Goal: Task Accomplishment & Management: Manage account settings

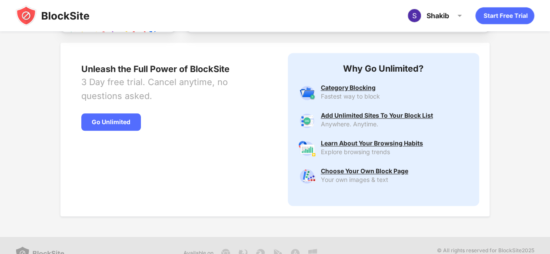
scroll to position [462, 0]
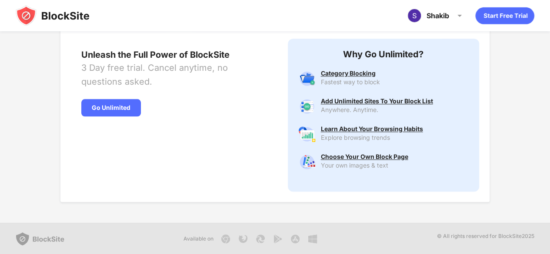
click at [53, 13] on img at bounding box center [53, 15] width 74 height 21
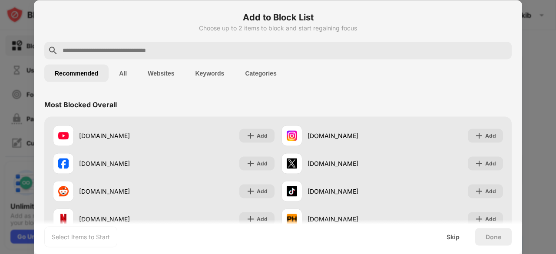
click at [299, 54] on input "text" at bounding box center [285, 50] width 447 height 10
click at [199, 76] on button "Keywords" at bounding box center [210, 72] width 50 height 17
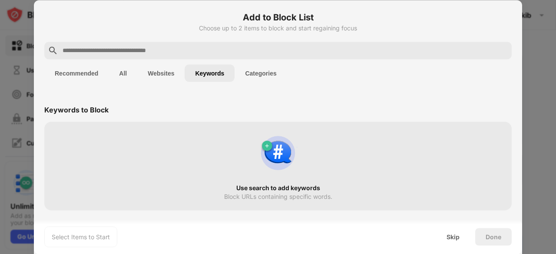
click at [169, 54] on input "text" at bounding box center [285, 50] width 447 height 10
click at [262, 75] on button "Categories" at bounding box center [261, 72] width 52 height 17
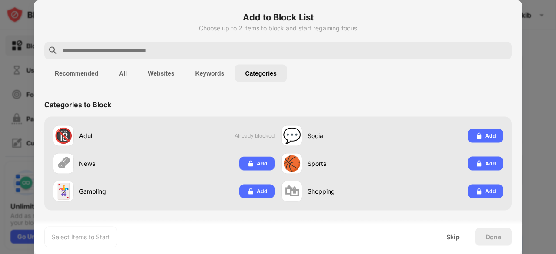
click at [222, 68] on button "Keywords" at bounding box center [210, 72] width 50 height 17
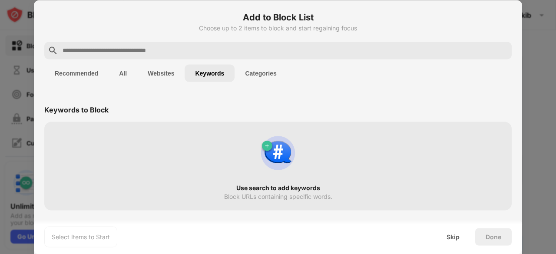
click at [214, 53] on input "text" at bounding box center [285, 50] width 447 height 10
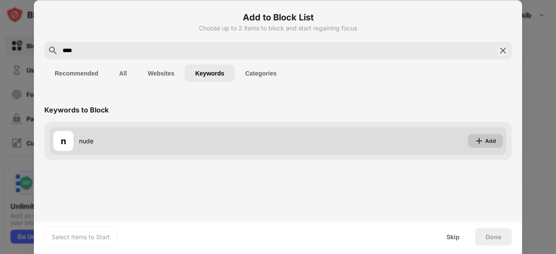
type input "****"
click at [474, 140] on div "Add" at bounding box center [485, 141] width 35 height 14
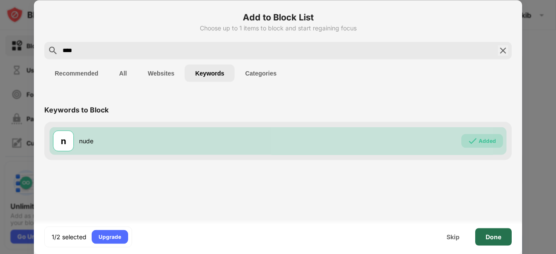
click at [499, 235] on div "Done" at bounding box center [494, 236] width 16 height 7
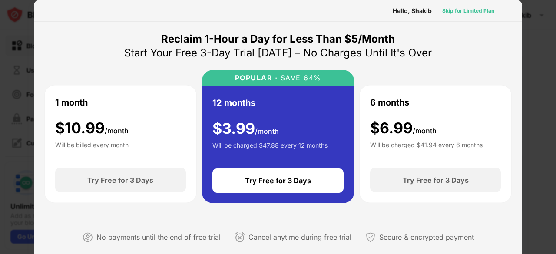
click at [472, 7] on div "Skip for Limited Plan" at bounding box center [468, 10] width 52 height 9
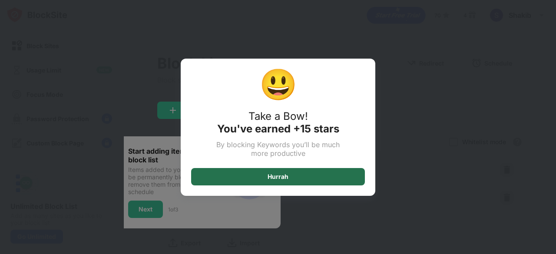
click at [269, 177] on div "Hurrah" at bounding box center [278, 176] width 21 height 7
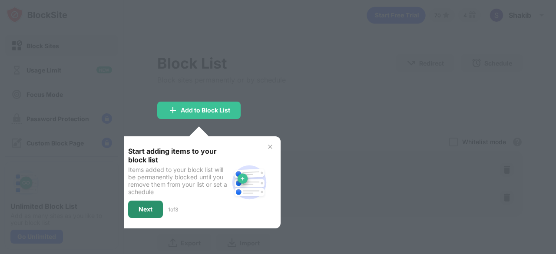
click at [155, 211] on div "Next" at bounding box center [145, 209] width 35 height 17
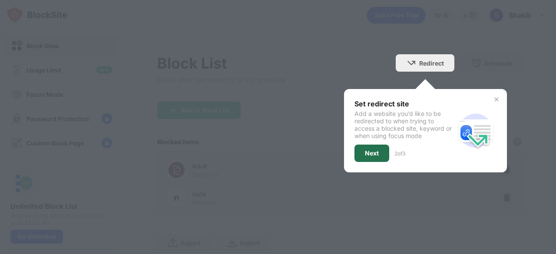
click at [365, 155] on div "Next" at bounding box center [372, 153] width 14 height 7
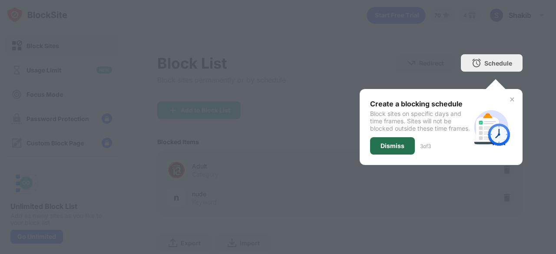
click at [401, 150] on div "Dismiss" at bounding box center [392, 145] width 45 height 17
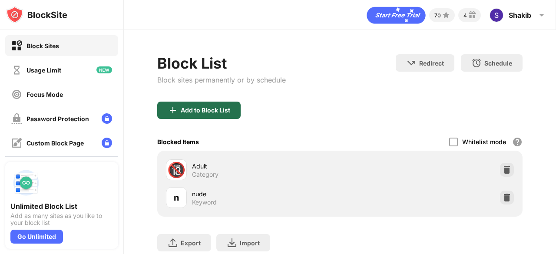
click at [214, 110] on div "Add to Block List" at bounding box center [206, 110] width 50 height 7
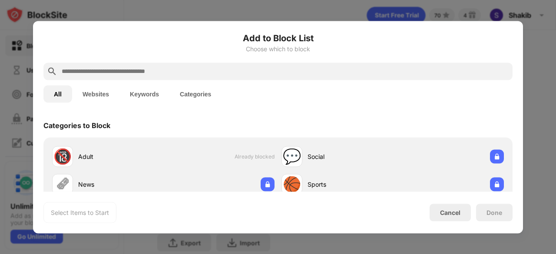
click at [245, 69] on input "text" at bounding box center [285, 71] width 449 height 10
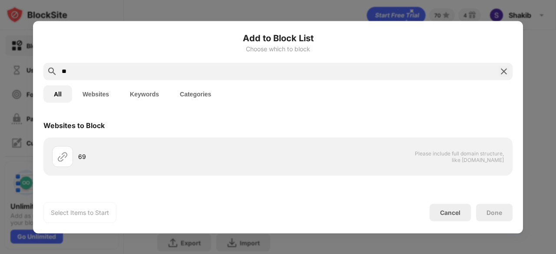
type input "**"
click at [504, 71] on img at bounding box center [504, 71] width 10 height 10
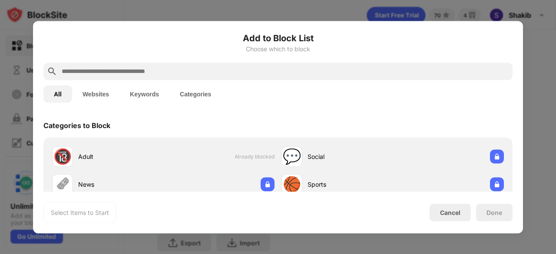
click at [141, 88] on button "Keywords" at bounding box center [145, 93] width 50 height 17
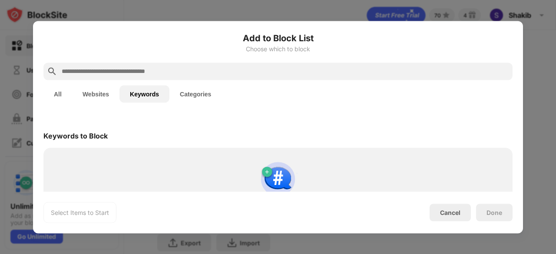
click at [161, 70] on input "text" at bounding box center [285, 71] width 449 height 10
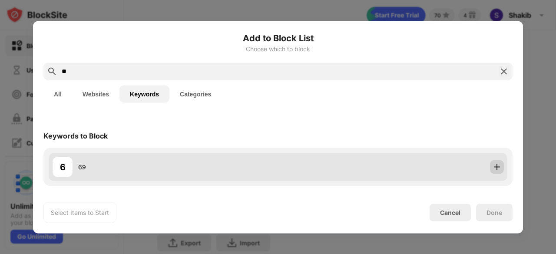
type input "**"
click at [495, 167] on img at bounding box center [497, 167] width 9 height 9
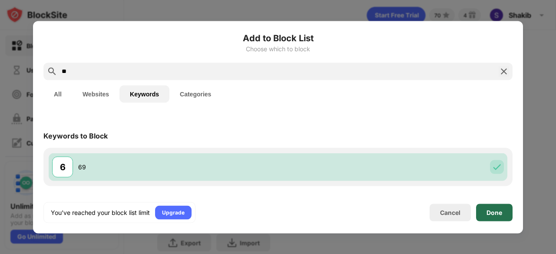
click at [508, 218] on div "Done" at bounding box center [494, 212] width 37 height 17
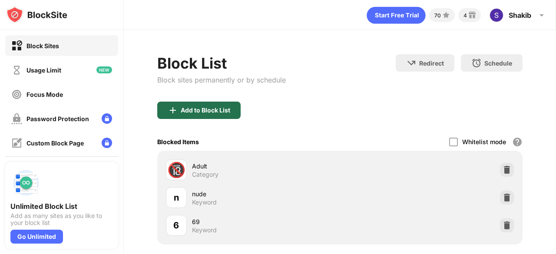
click at [211, 108] on div "Add to Block List" at bounding box center [206, 110] width 50 height 7
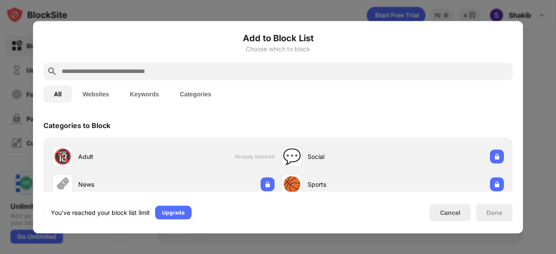
click at [139, 91] on button "Keywords" at bounding box center [145, 93] width 50 height 17
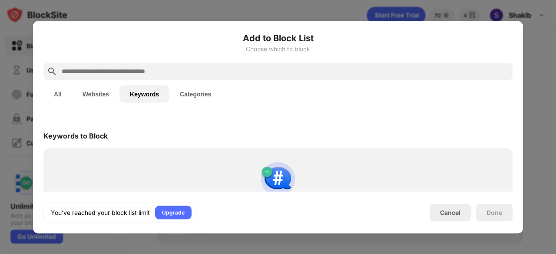
click at [155, 69] on input "text" at bounding box center [285, 71] width 449 height 10
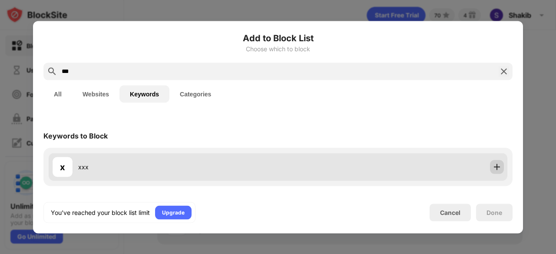
type input "***"
click at [498, 166] on img at bounding box center [497, 167] width 9 height 9
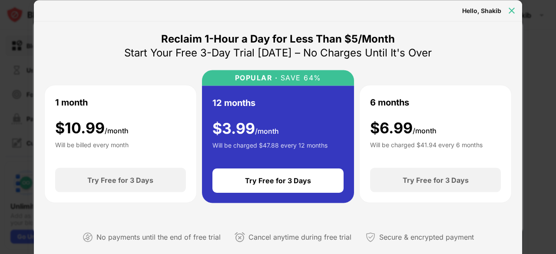
click at [506, 6] on div at bounding box center [512, 10] width 14 height 14
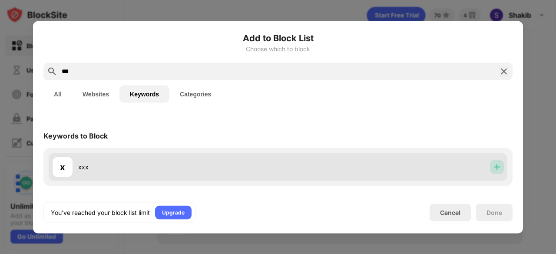
click at [498, 163] on img at bounding box center [497, 167] width 9 height 9
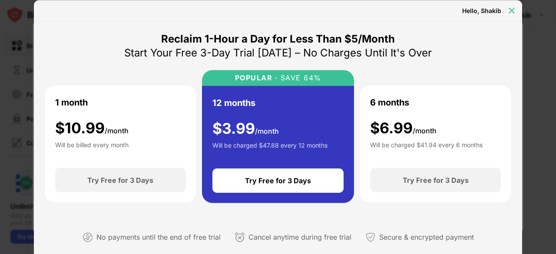
click at [512, 11] on img at bounding box center [512, 10] width 9 height 9
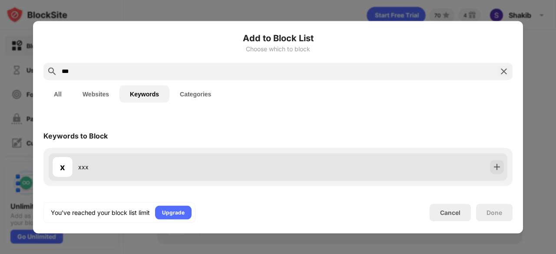
click at [433, 169] on div "x xxx" at bounding box center [278, 167] width 459 height 28
click at [493, 163] on img at bounding box center [497, 167] width 9 height 9
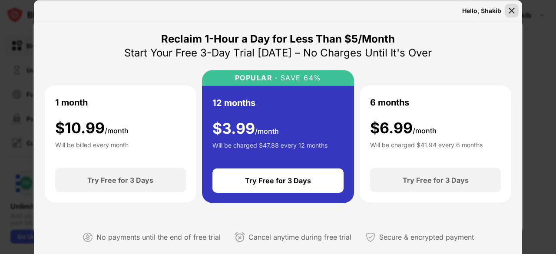
click at [508, 8] on img at bounding box center [512, 10] width 9 height 9
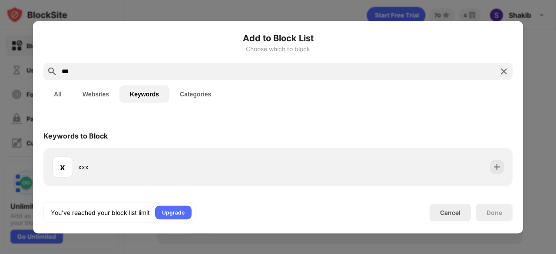
click at [508, 75] on img at bounding box center [504, 71] width 10 height 10
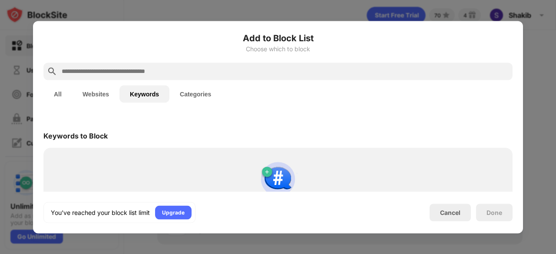
click at [429, 7] on div at bounding box center [278, 127] width 556 height 254
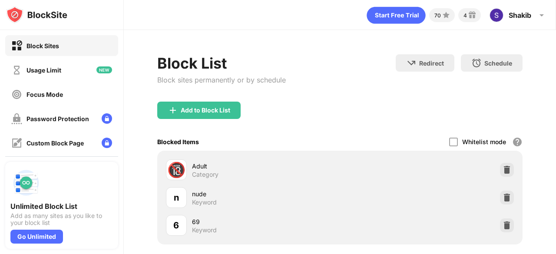
click at [405, 18] on icon "animation" at bounding box center [396, 15] width 59 height 17
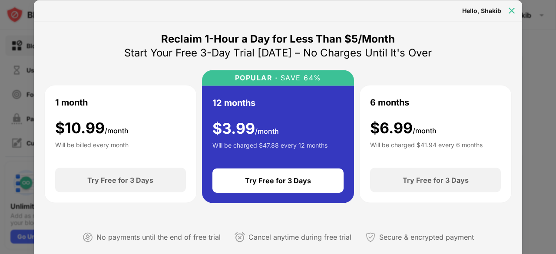
click at [514, 13] on img at bounding box center [512, 10] width 9 height 9
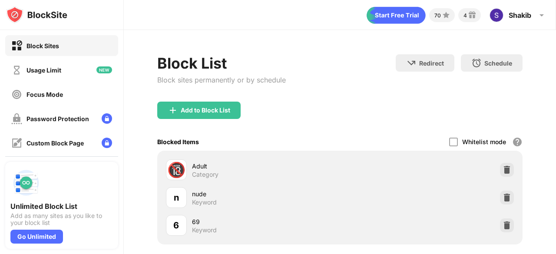
click at [400, 10] on icon "animation" at bounding box center [396, 15] width 59 height 17
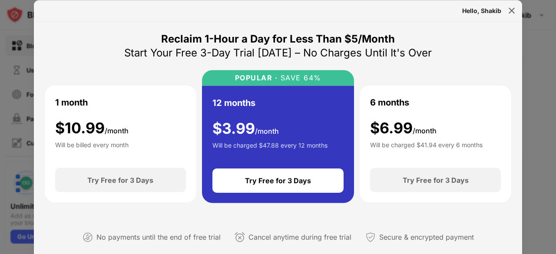
click at [109, 45] on div "Reclaim 1-Hour a Day for Less Than $5/Month Start Your Free 3-Day Trial Today –…" at bounding box center [278, 145] width 468 height 226
click at [515, 10] on img at bounding box center [512, 10] width 9 height 9
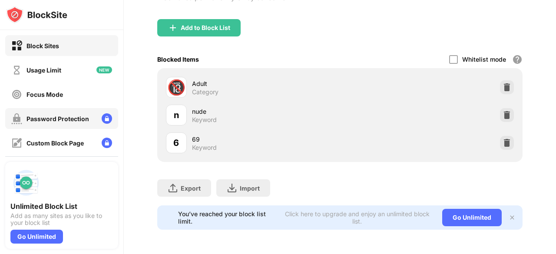
click at [63, 126] on div "Password Protection" at bounding box center [61, 118] width 113 height 21
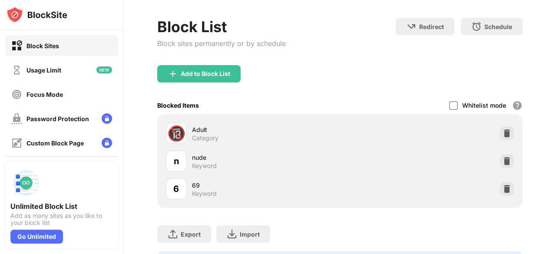
scroll to position [89, 0]
